Goal: Register for event/course

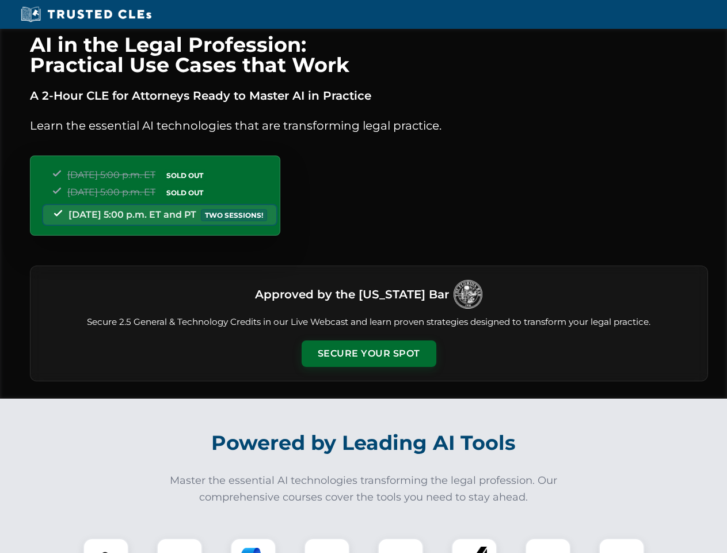
click at [368, 353] on button "Secure Your Spot" at bounding box center [369, 353] width 135 height 26
click at [106, 545] on img at bounding box center [105, 560] width 33 height 33
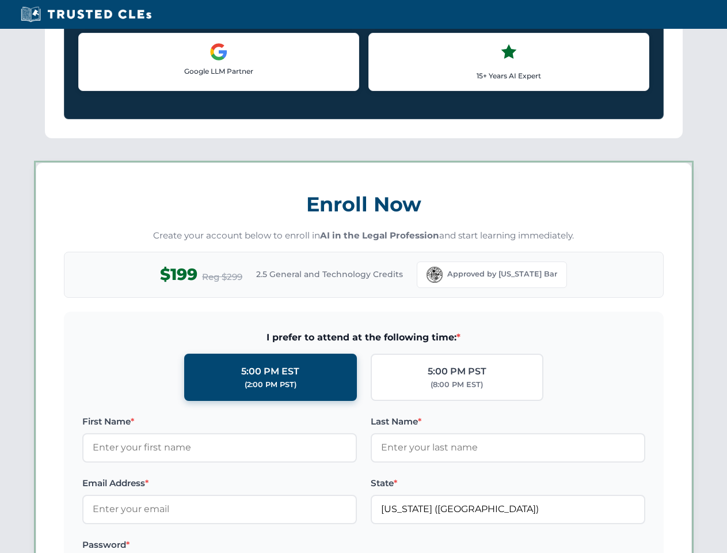
click at [253, 545] on label "Password *" at bounding box center [219, 545] width 275 height 14
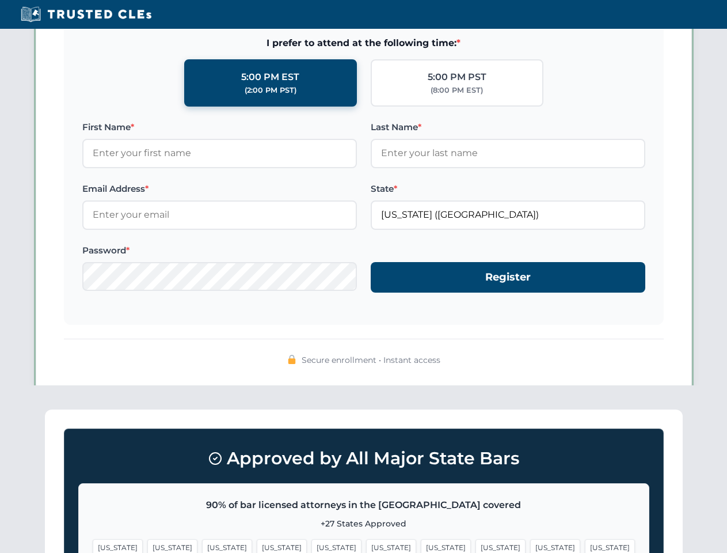
click at [530, 545] on span "[US_STATE]" at bounding box center [555, 547] width 50 height 17
